Goal: Find specific page/section: Find specific page/section

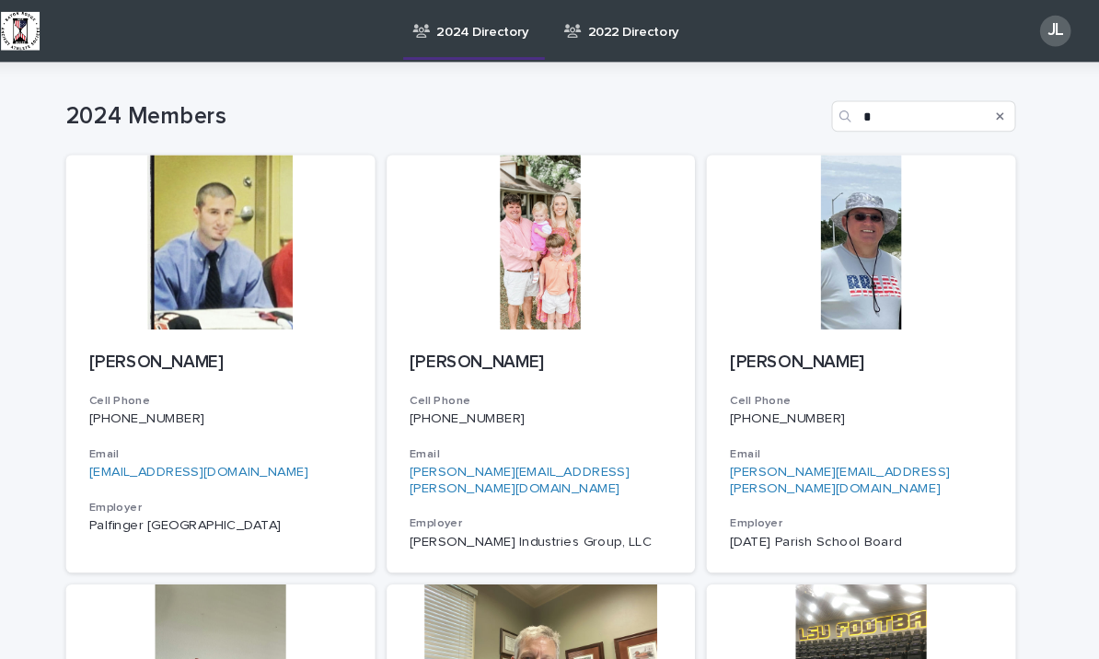
click at [1024, 29] on div "JL" at bounding box center [1038, 29] width 29 height 29
click at [31, 34] on div at bounding box center [549, 29] width 1099 height 59
click at [37, 29] on img at bounding box center [55, 29] width 37 height 37
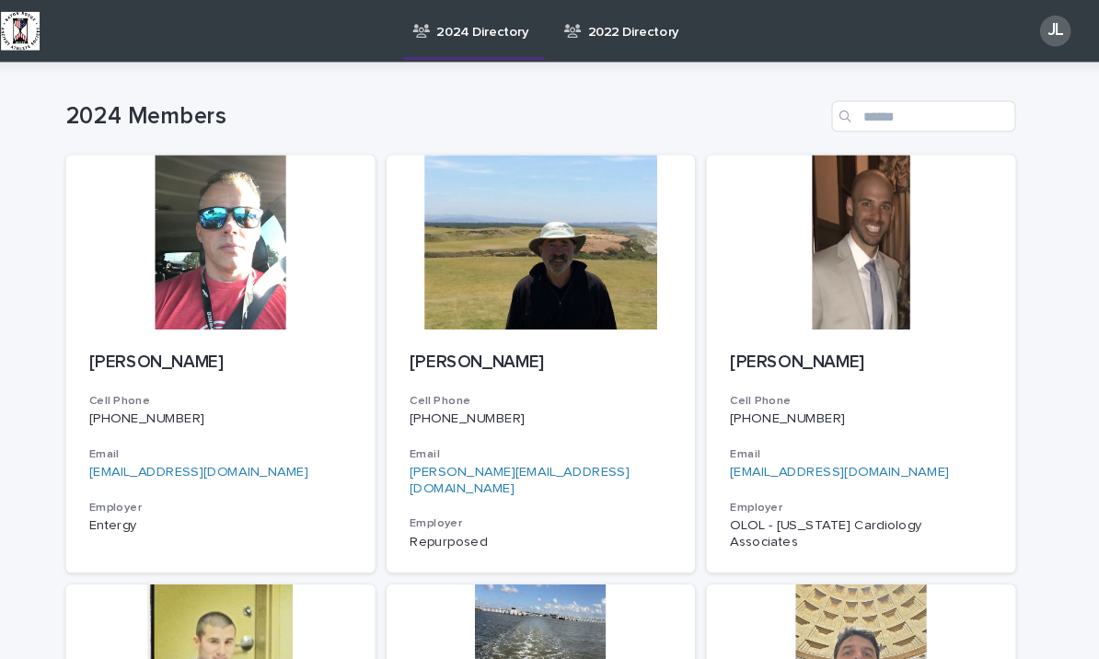
click at [459, 37] on p "2024 Directory" at bounding box center [494, 19] width 87 height 39
